Goal: Information Seeking & Learning: Understand process/instructions

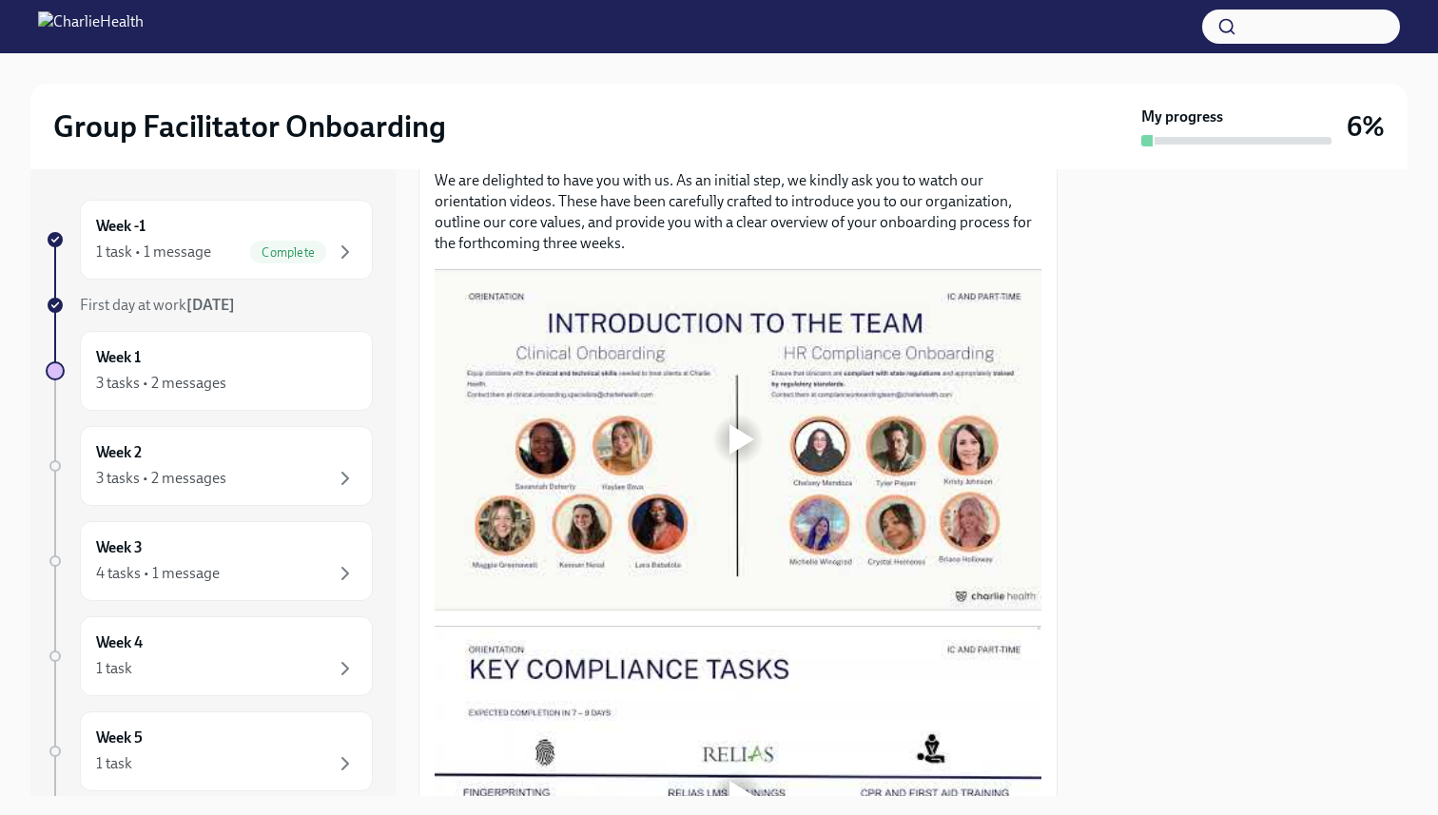
scroll to position [901, 0]
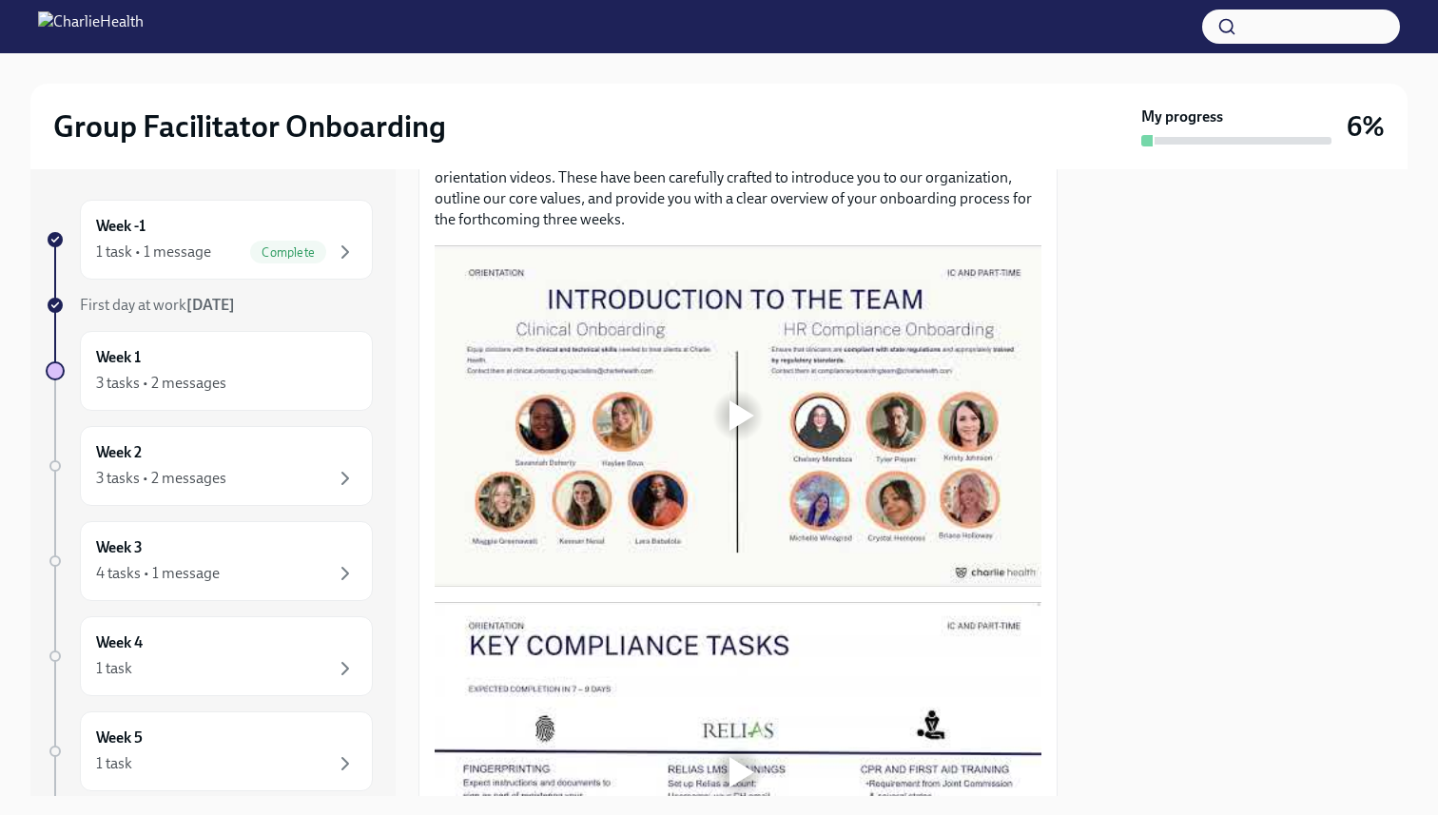
click at [740, 402] on div at bounding box center [741, 415] width 25 height 30
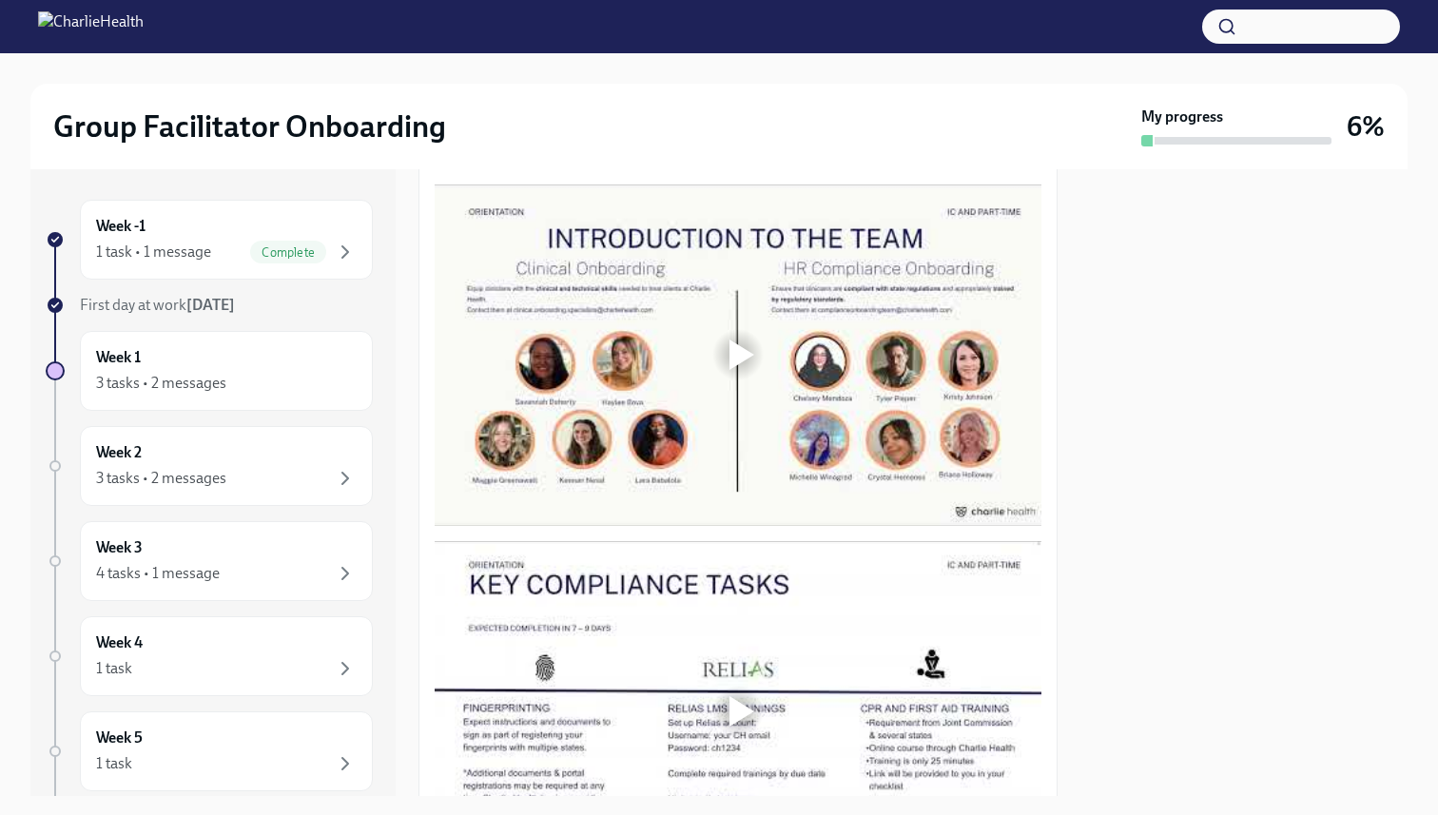
scroll to position [963, 0]
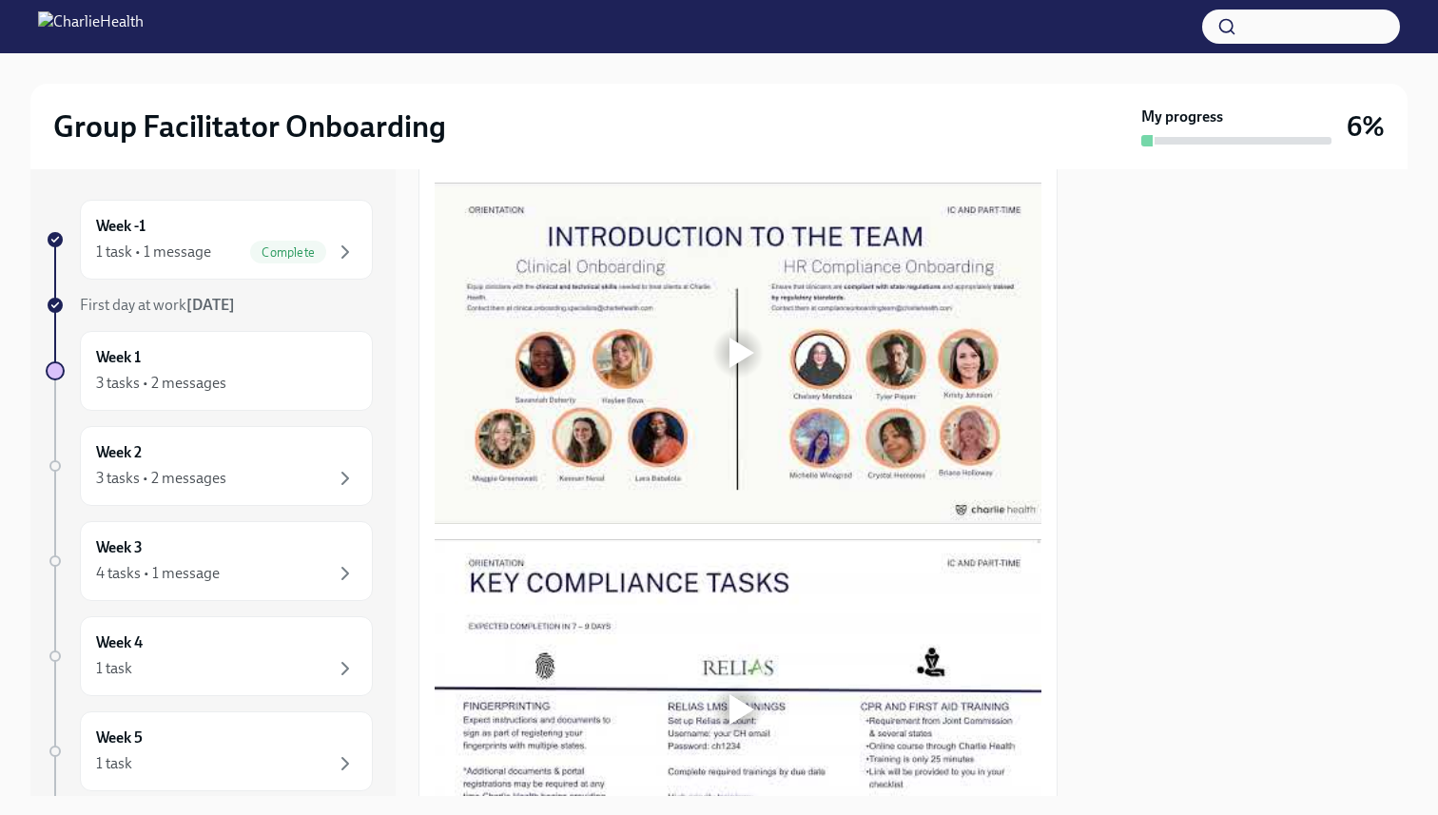
click at [745, 347] on div at bounding box center [741, 353] width 25 height 30
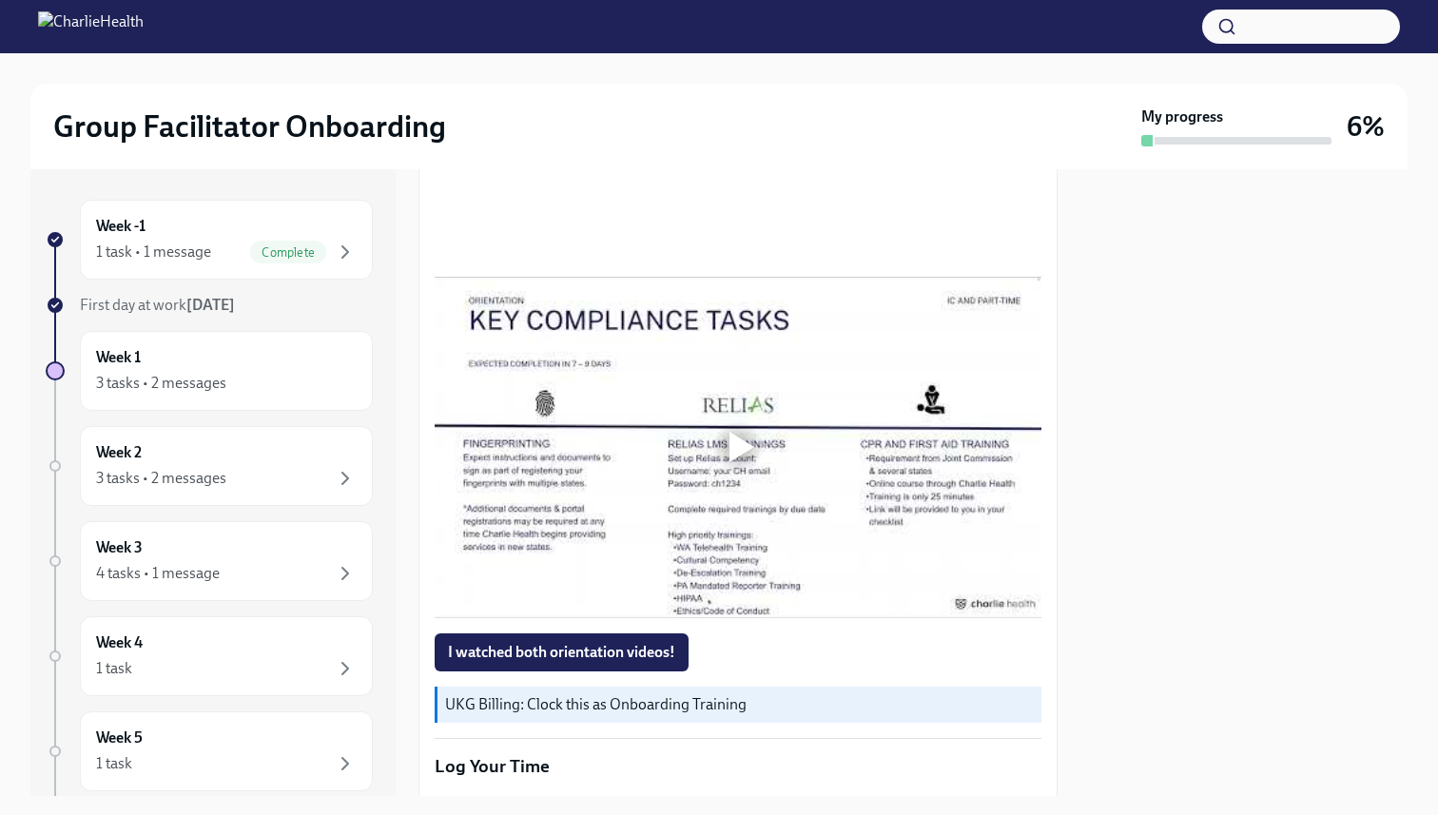
scroll to position [1229, 0]
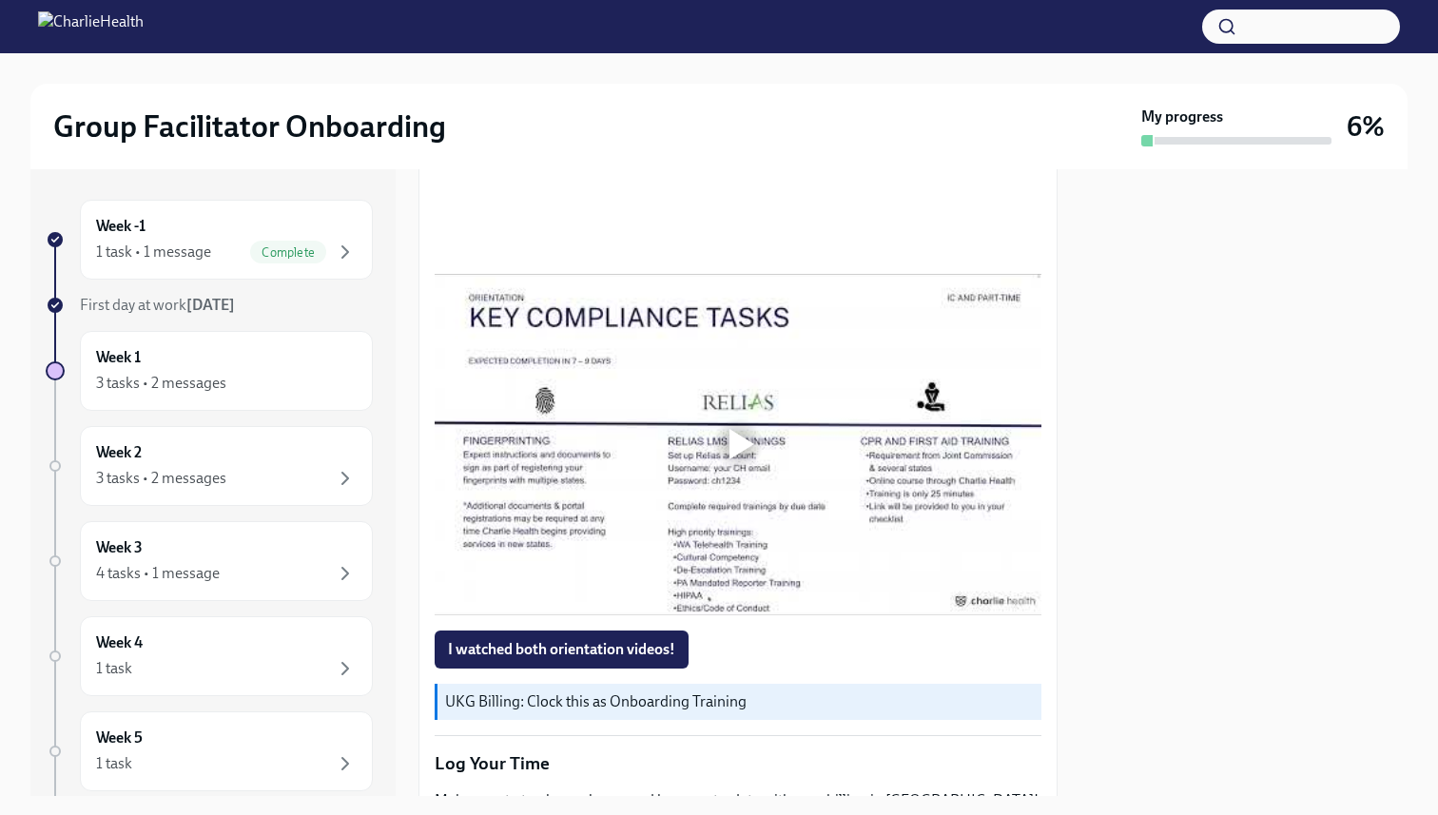
click at [740, 443] on div at bounding box center [741, 444] width 25 height 30
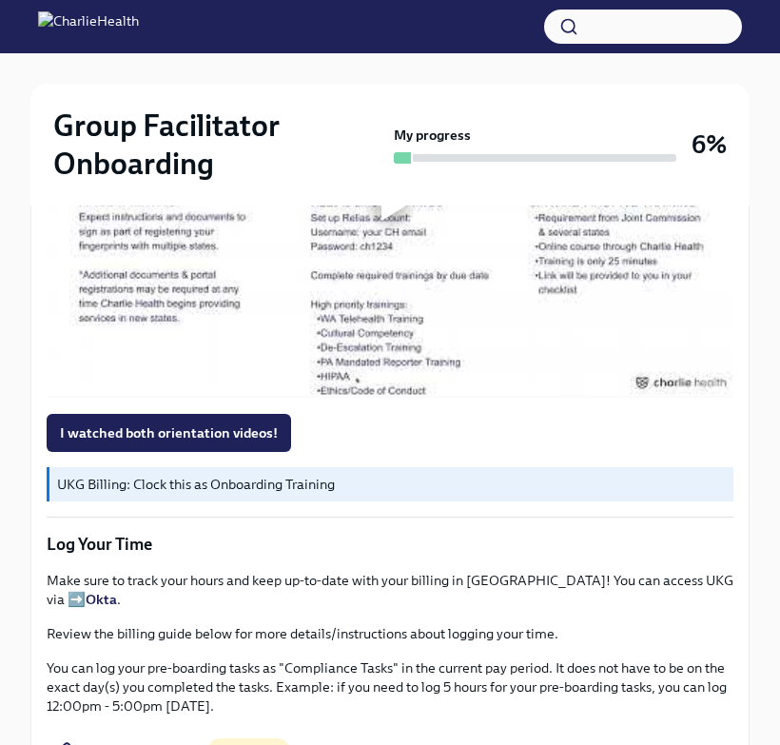
scroll to position [1716, 0]
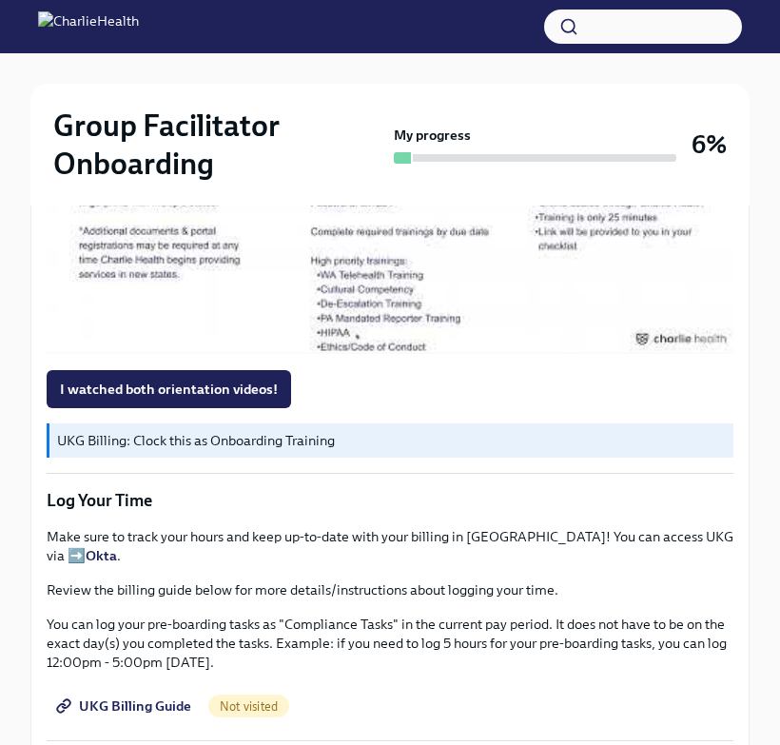
click at [384, 292] on div at bounding box center [390, 162] width 687 height 386
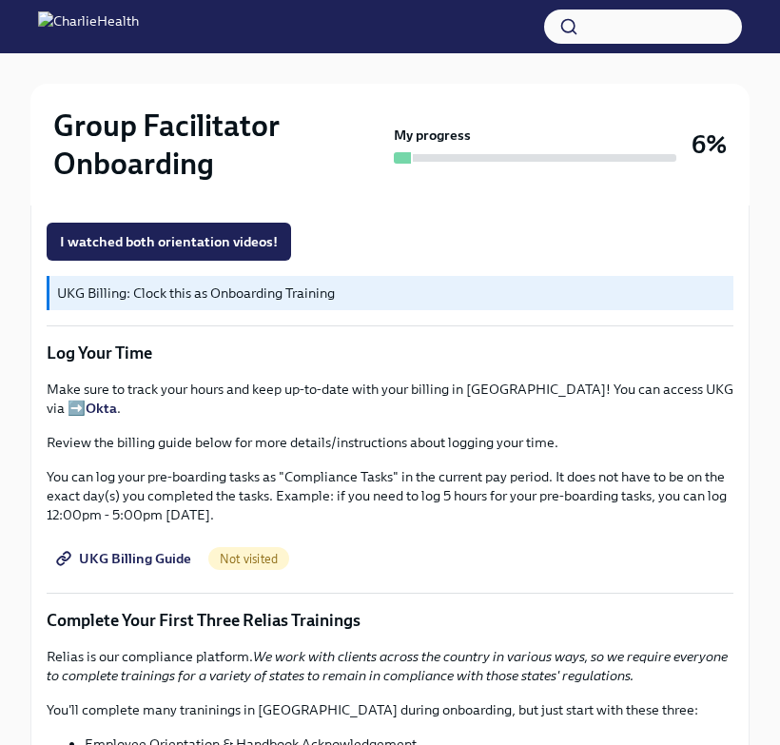
scroll to position [1855, 0]
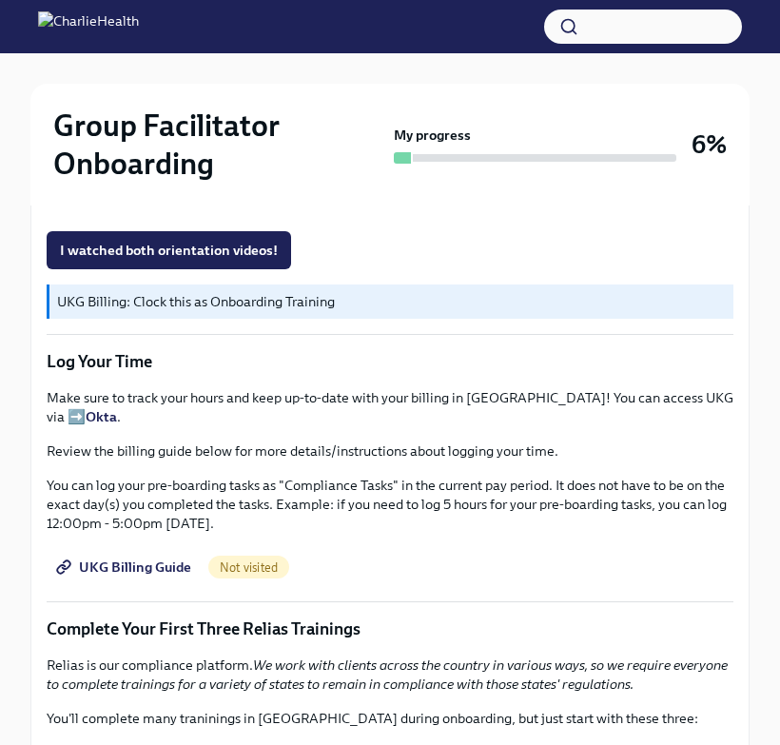
drag, startPoint x: 147, startPoint y: 558, endPoint x: 421, endPoint y: 4, distance: 618.4
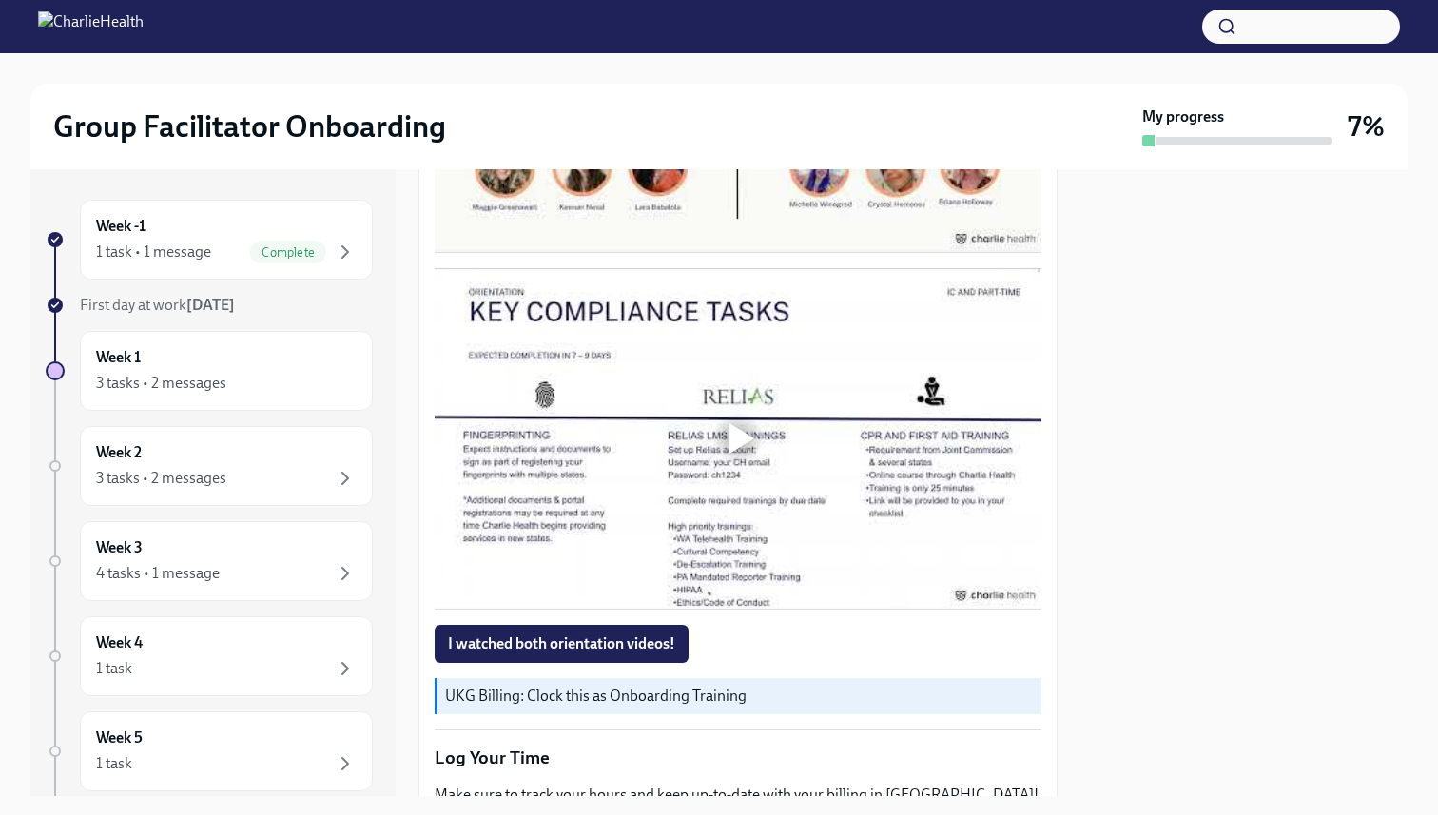
scroll to position [1239, 0]
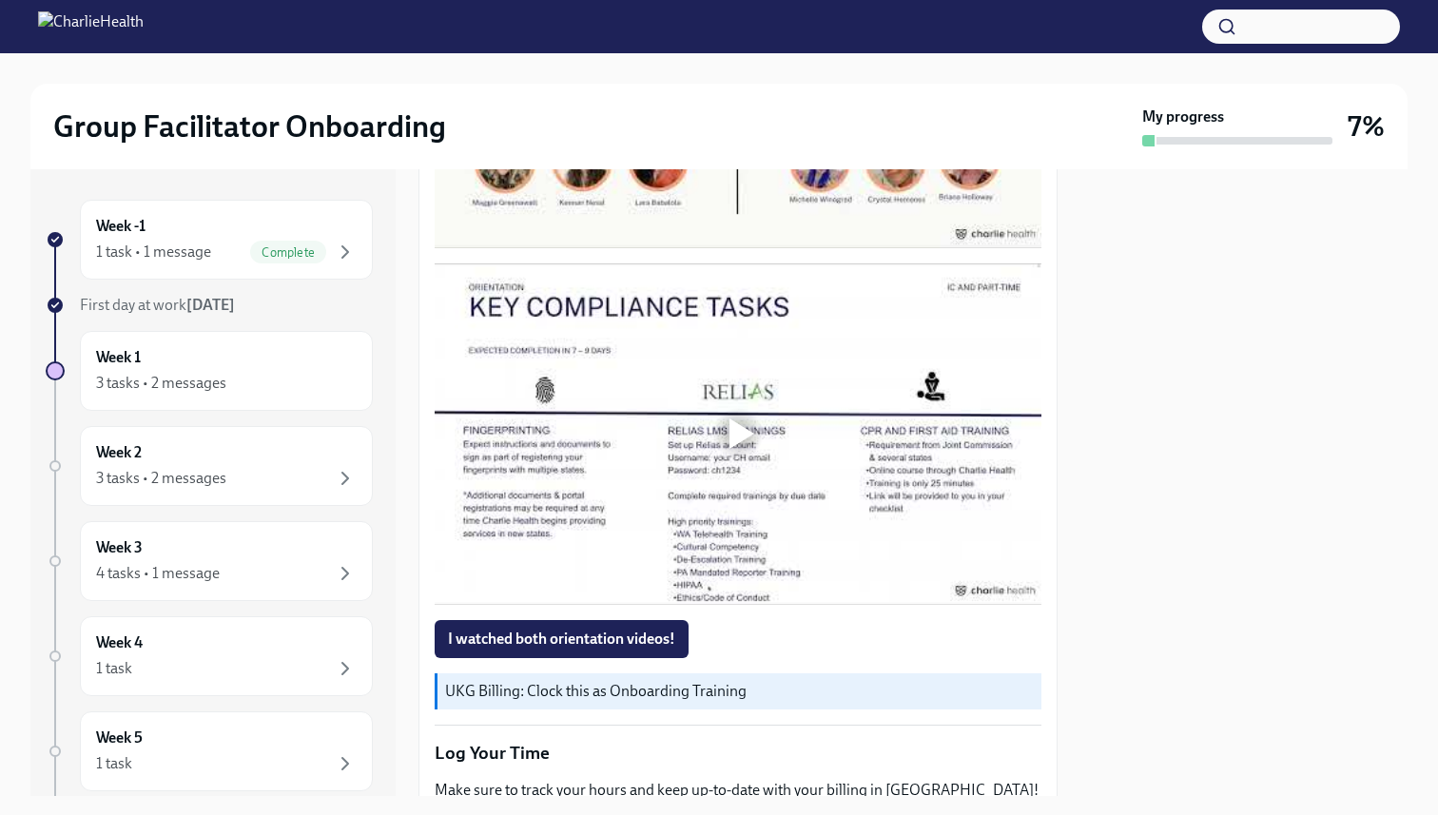
click at [746, 424] on div at bounding box center [741, 433] width 25 height 30
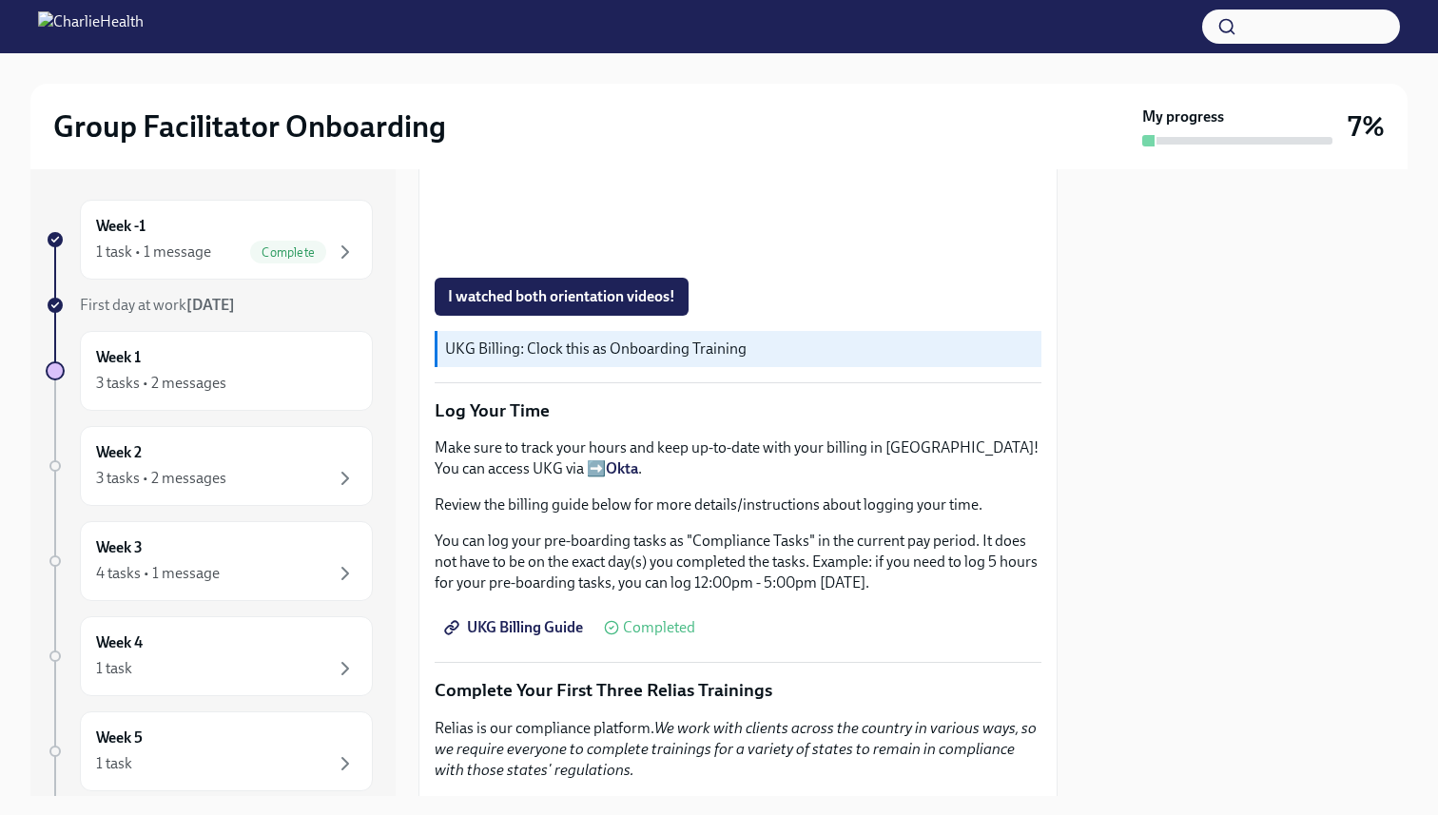
scroll to position [1584, 0]
click at [582, 297] on span "I watched both orientation videos!" at bounding box center [561, 294] width 227 height 19
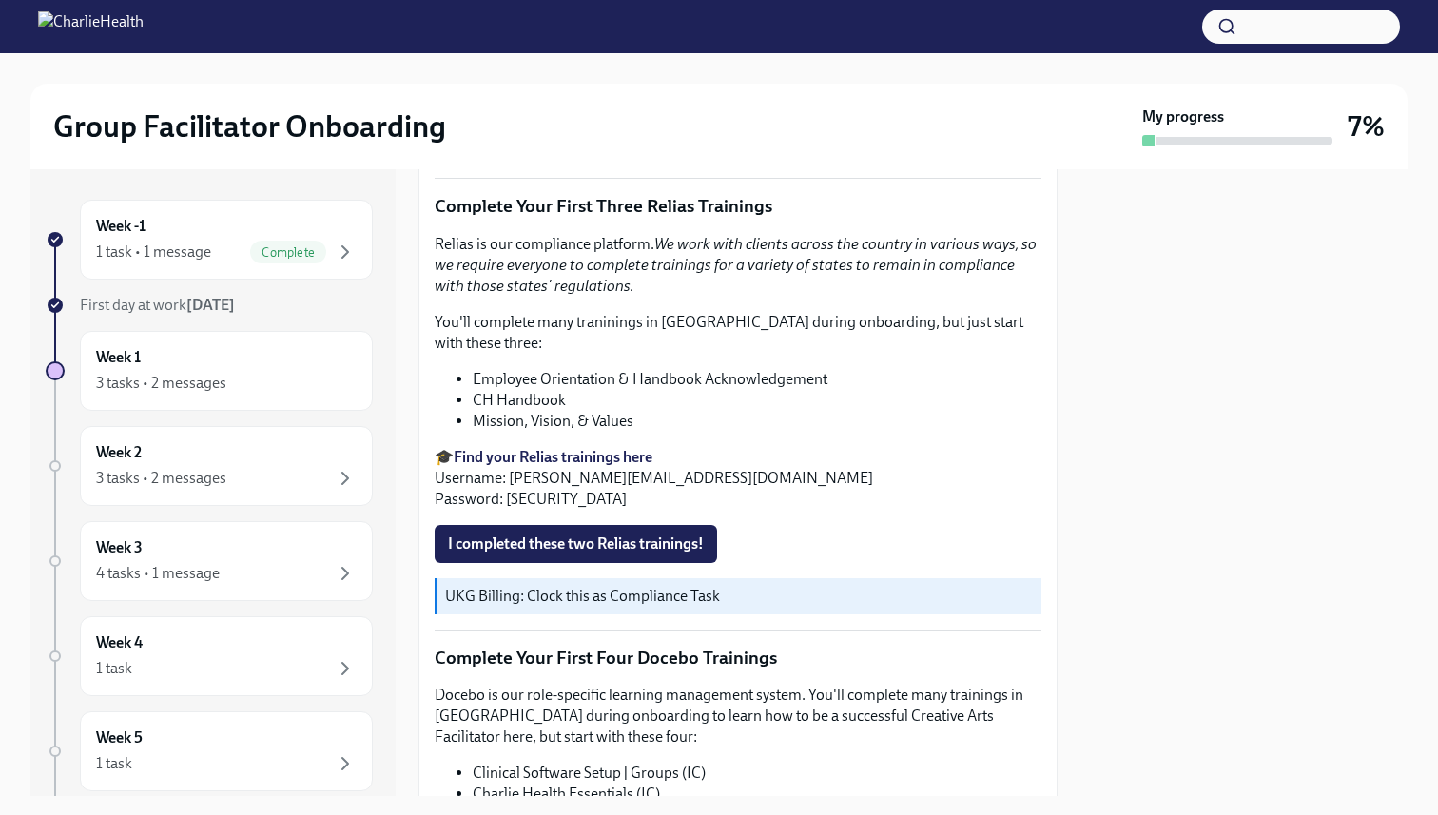
scroll to position [2069, 0]
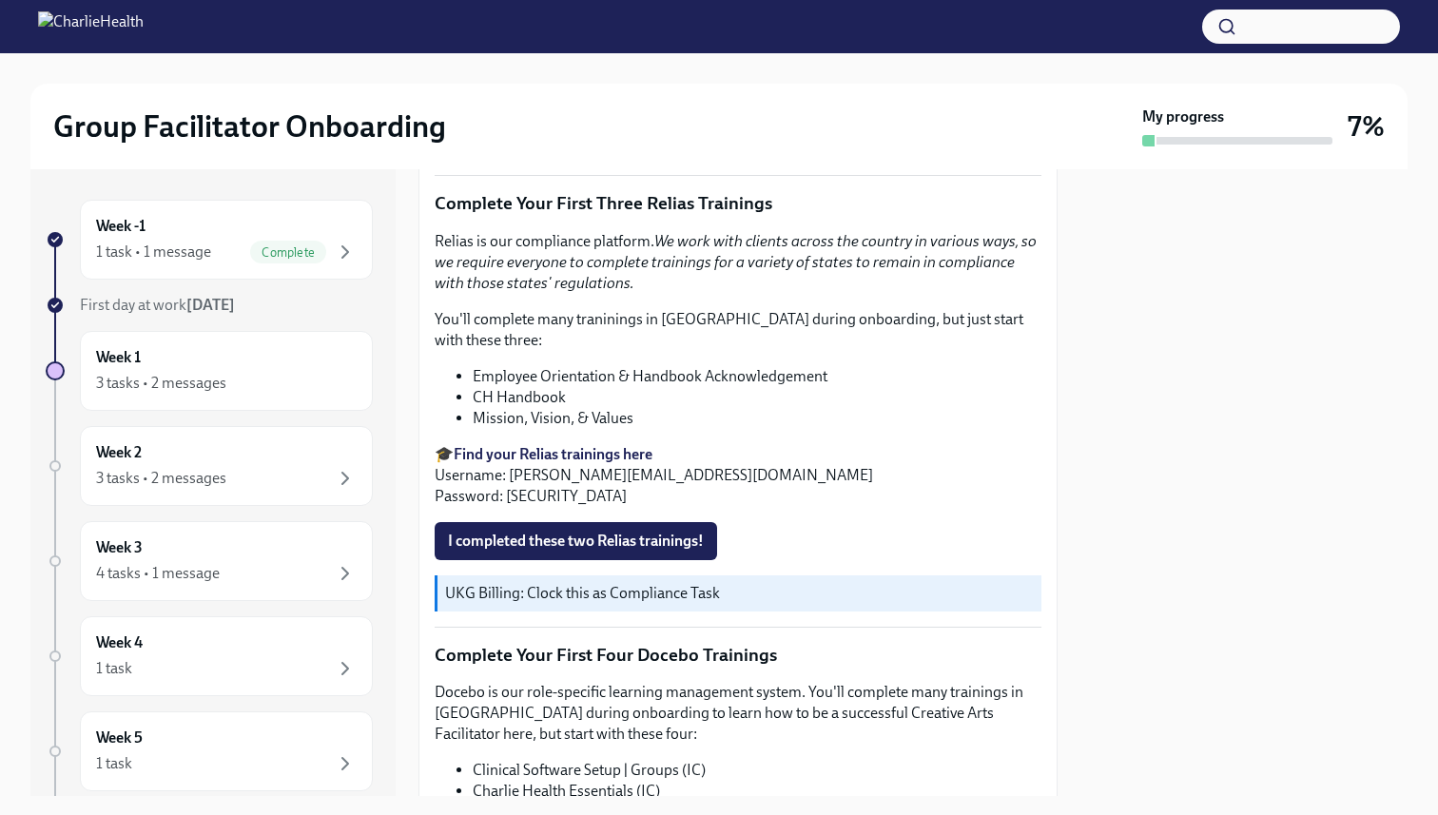
click at [521, 478] on p "🎓 Find your Relias trainings here Username: [PERSON_NAME][EMAIL_ADDRESS][DOMAIN…" at bounding box center [738, 475] width 607 height 63
copy p "ch1234"
